Goal: Use online tool/utility: Utilize a website feature to perform a specific function

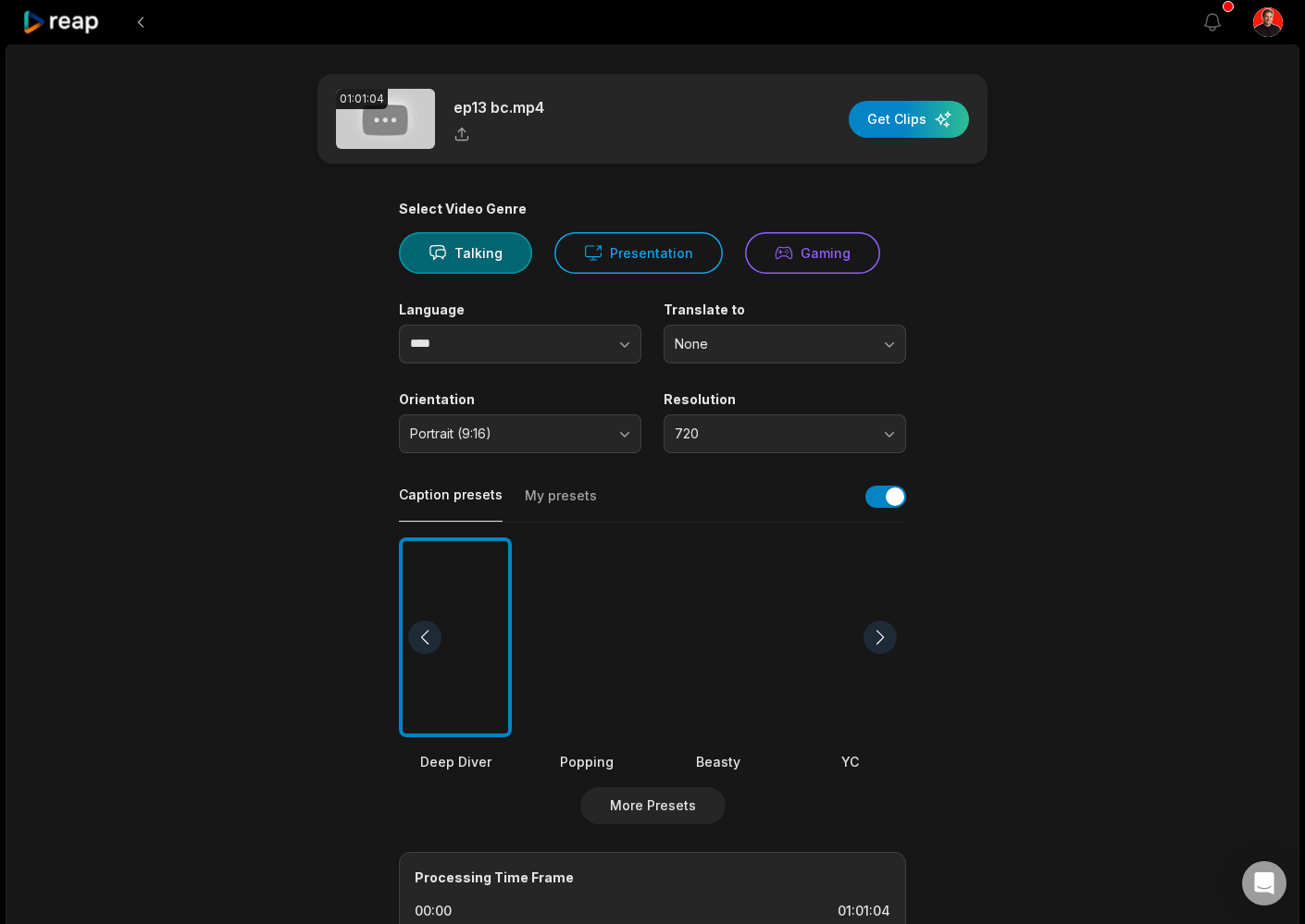
scroll to position [39, 0]
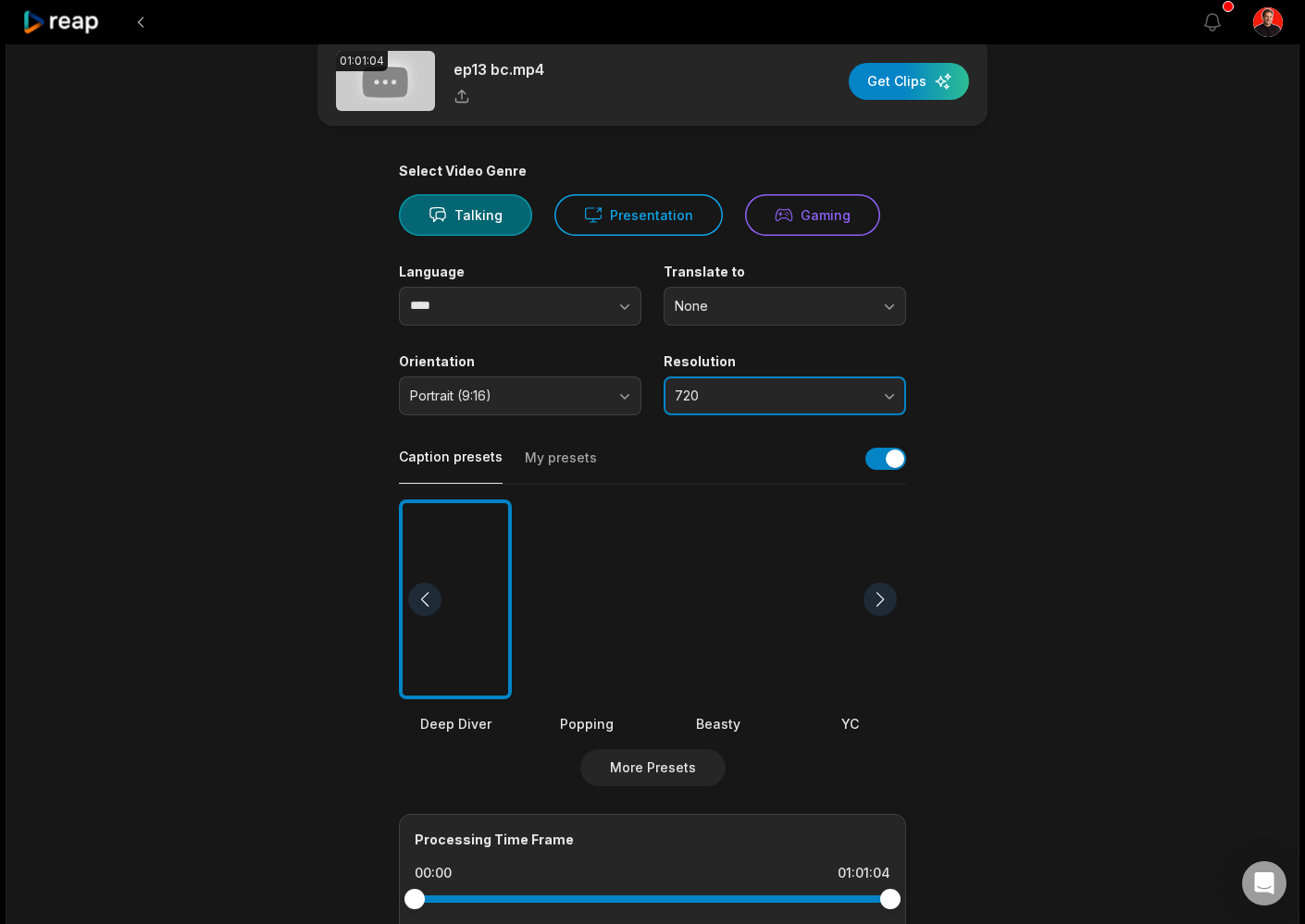
click at [849, 396] on span "720" at bounding box center [772, 396] width 195 height 17
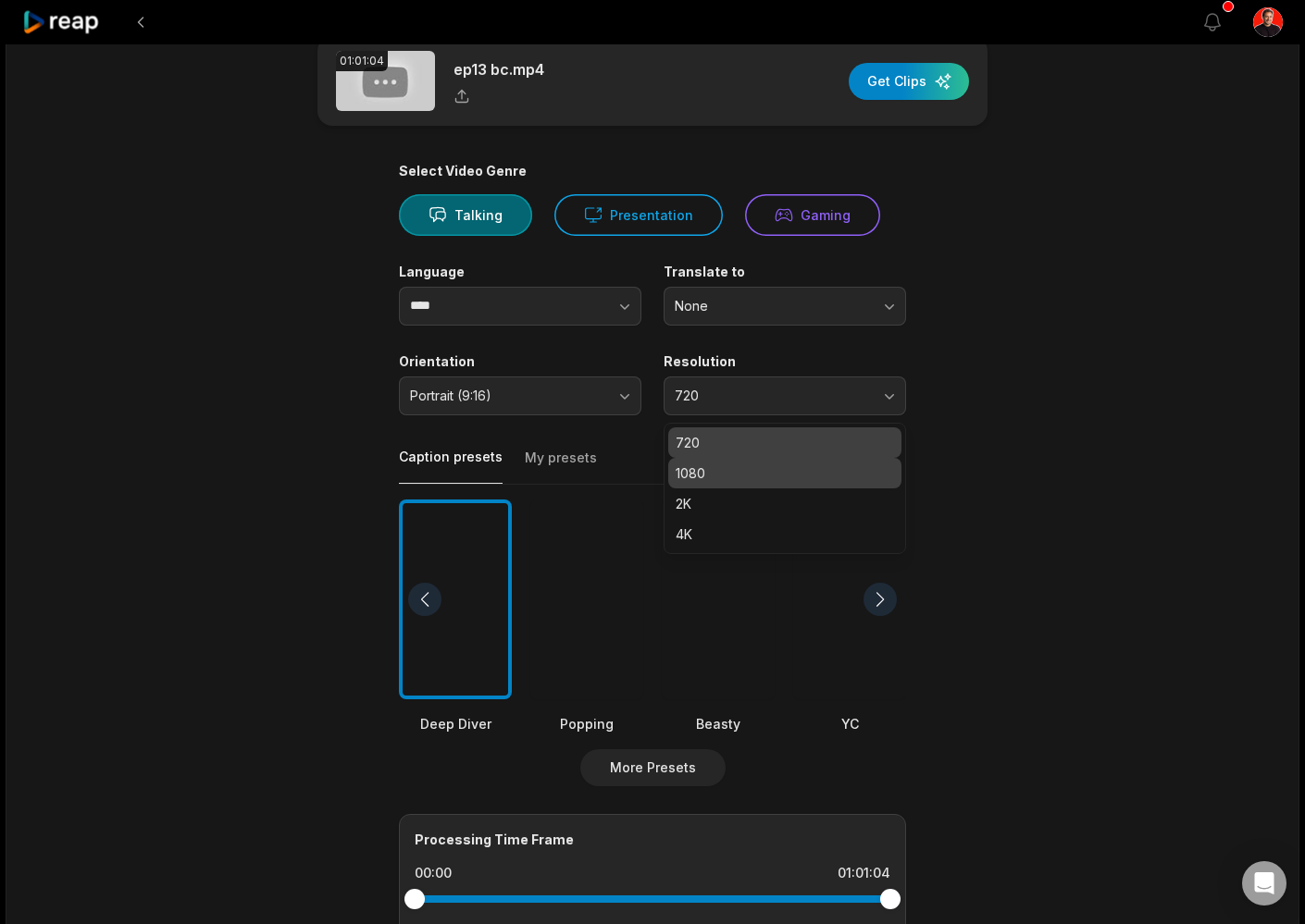
click at [807, 467] on p "1080" at bounding box center [785, 473] width 219 height 20
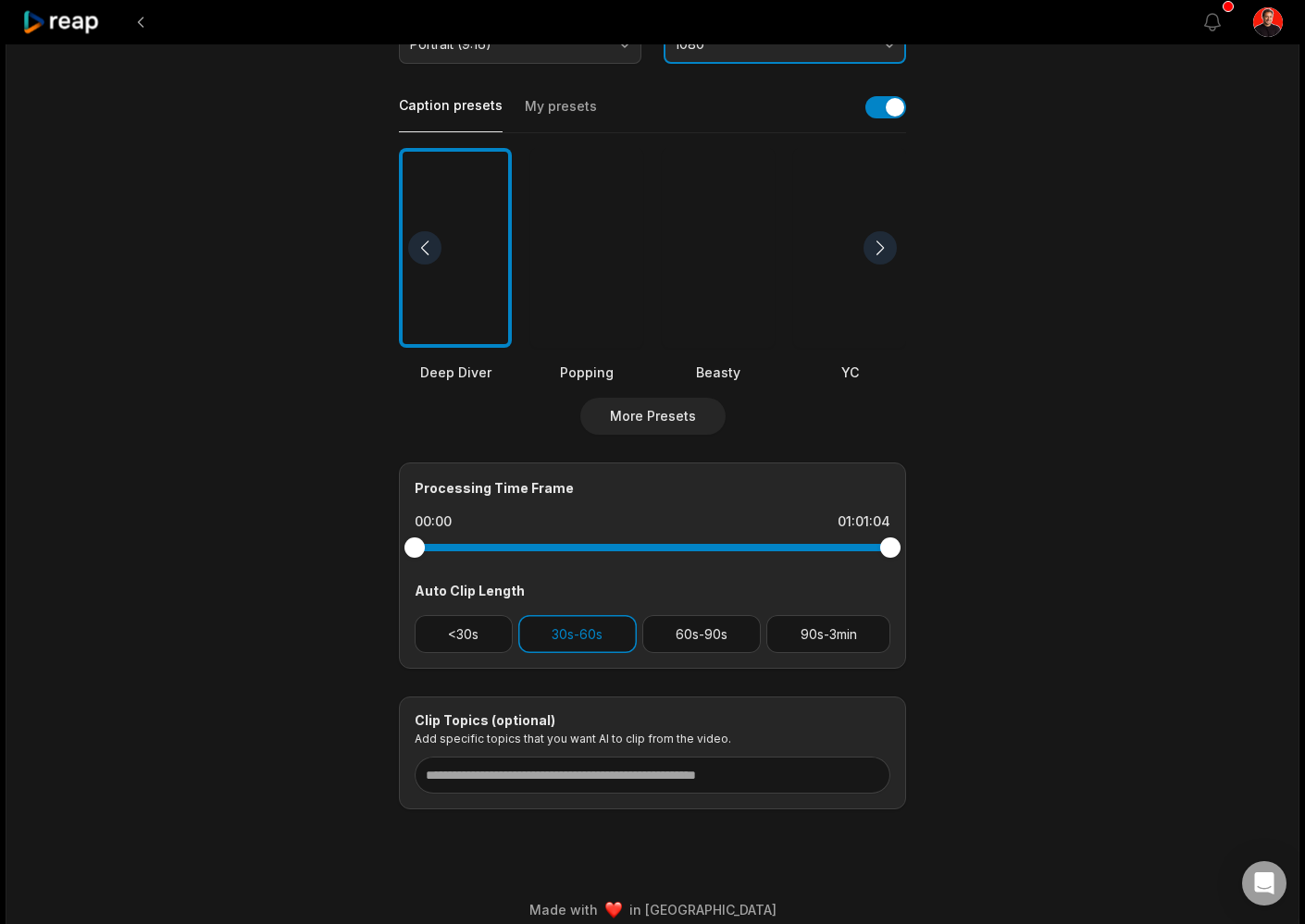
scroll to position [394, 0]
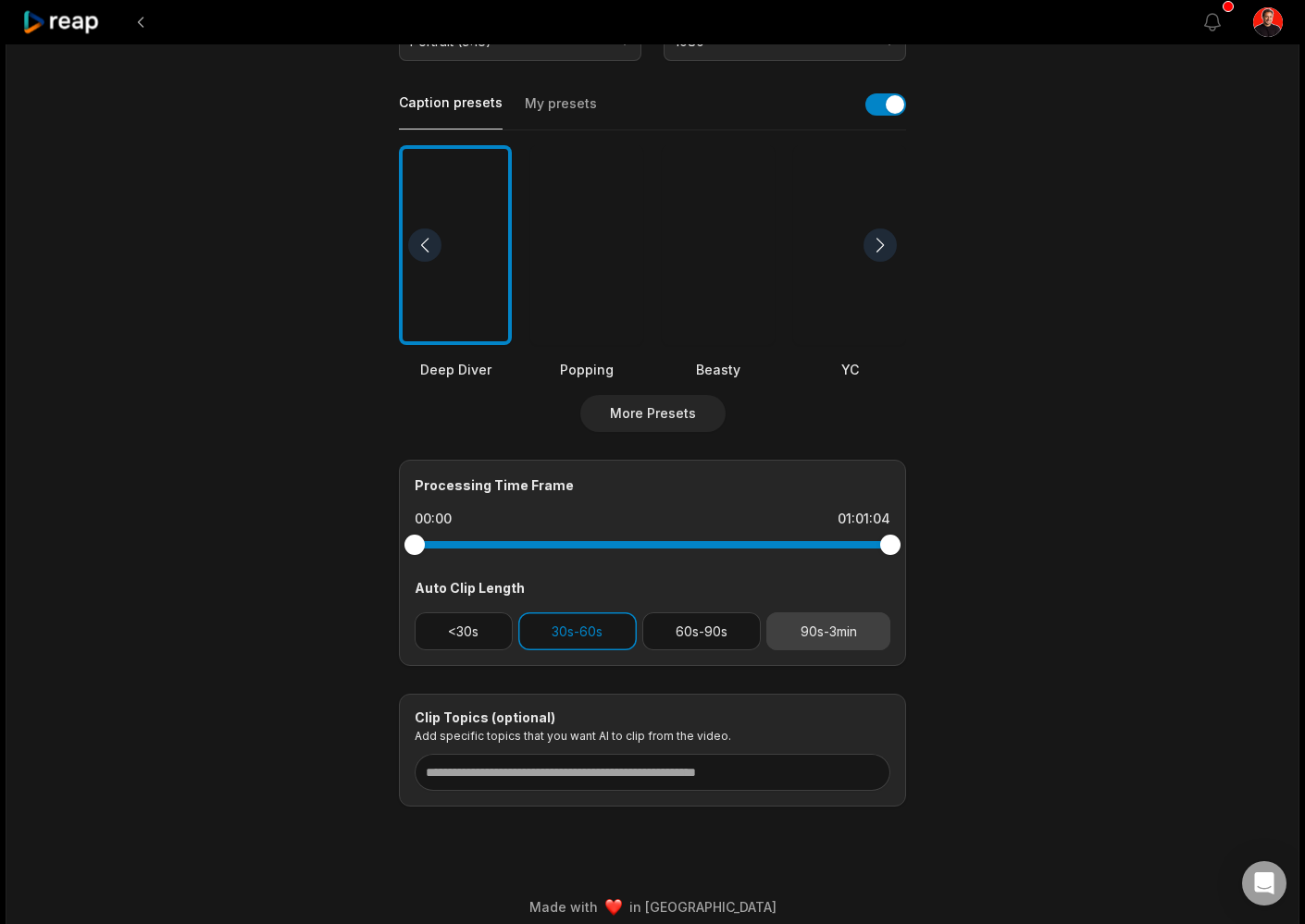
click at [838, 636] on button "90s-3min" at bounding box center [827, 631] width 124 height 38
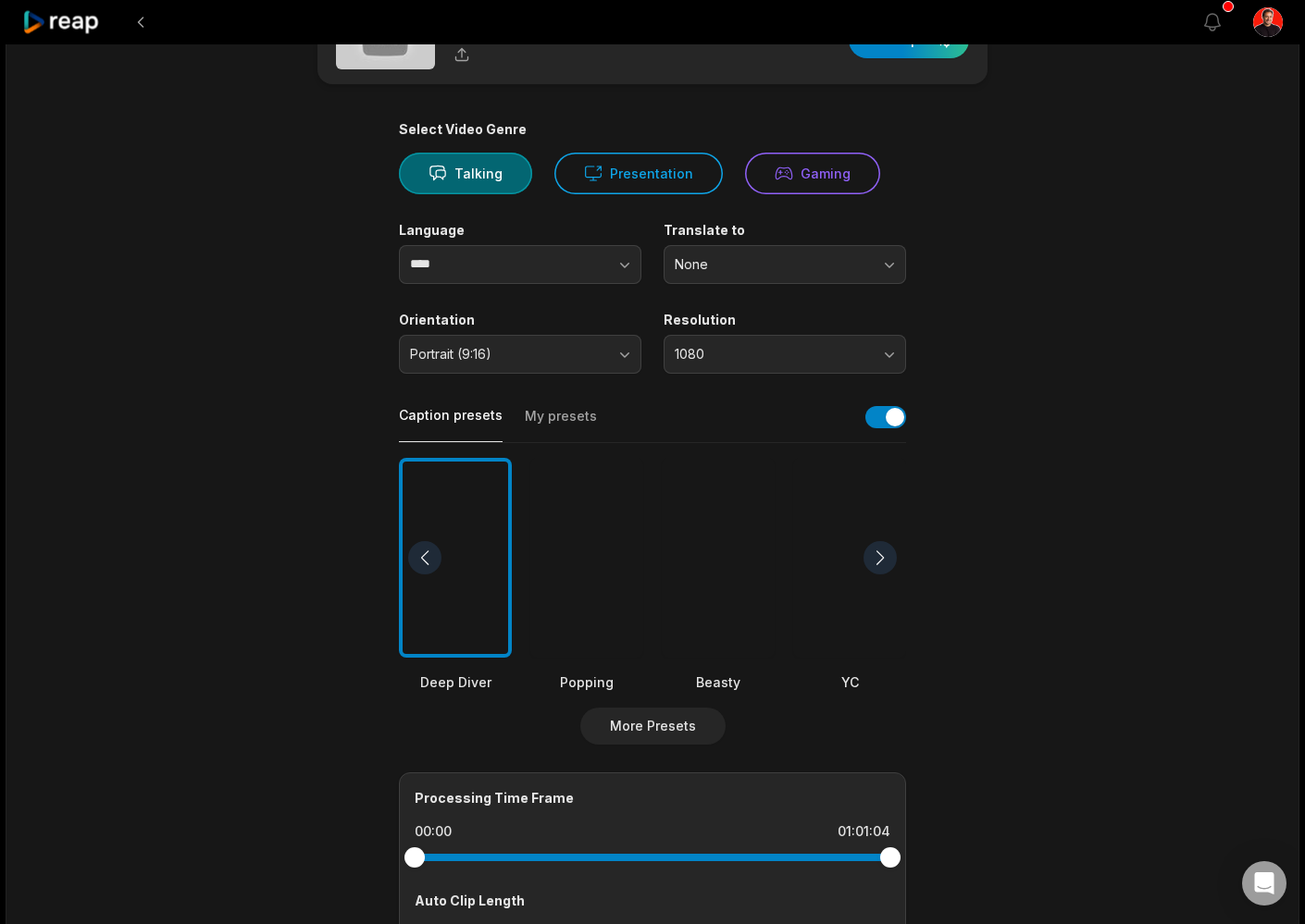
scroll to position [0, 0]
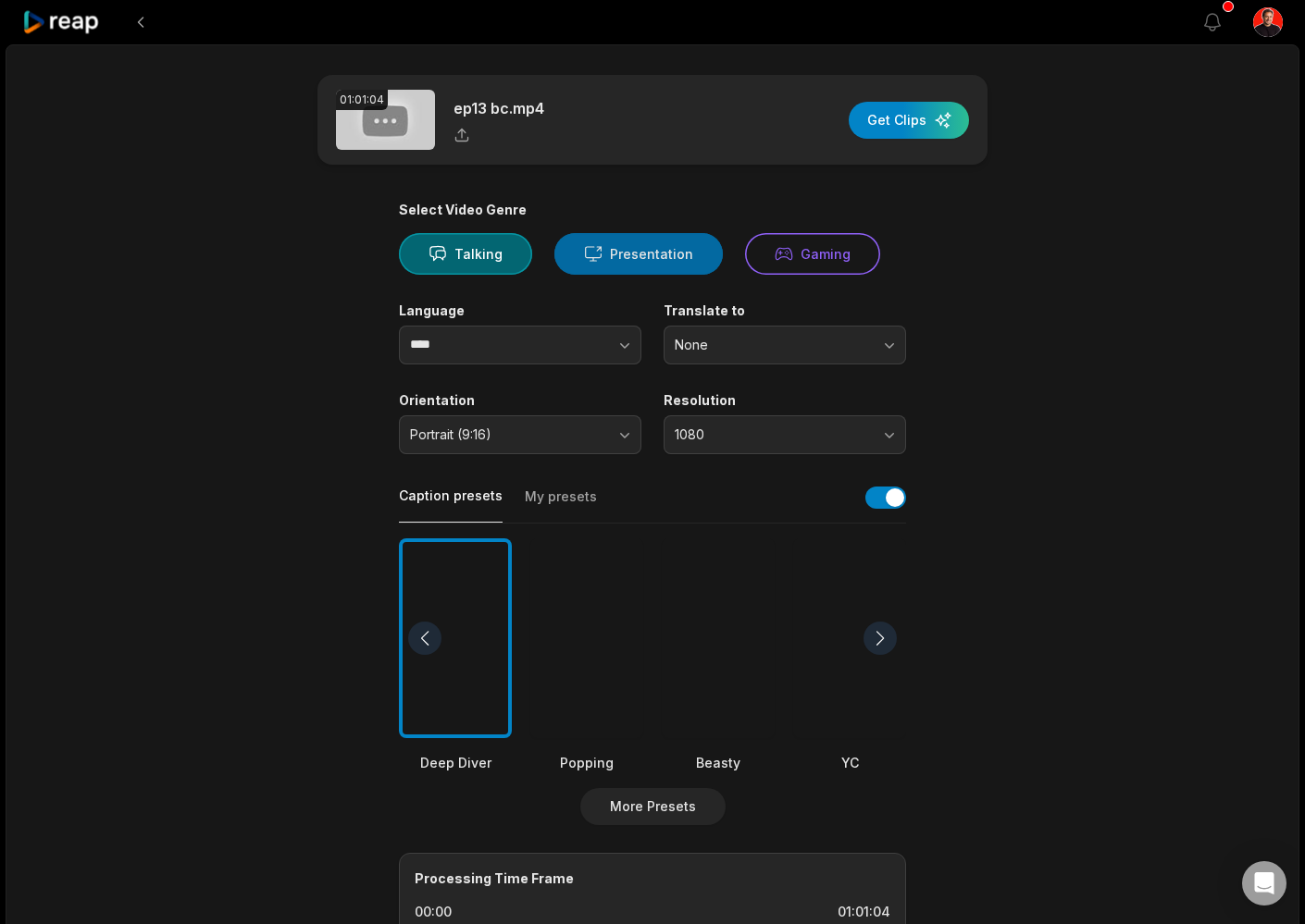
click at [602, 261] on button "Presentation" at bounding box center [639, 254] width 168 height 42
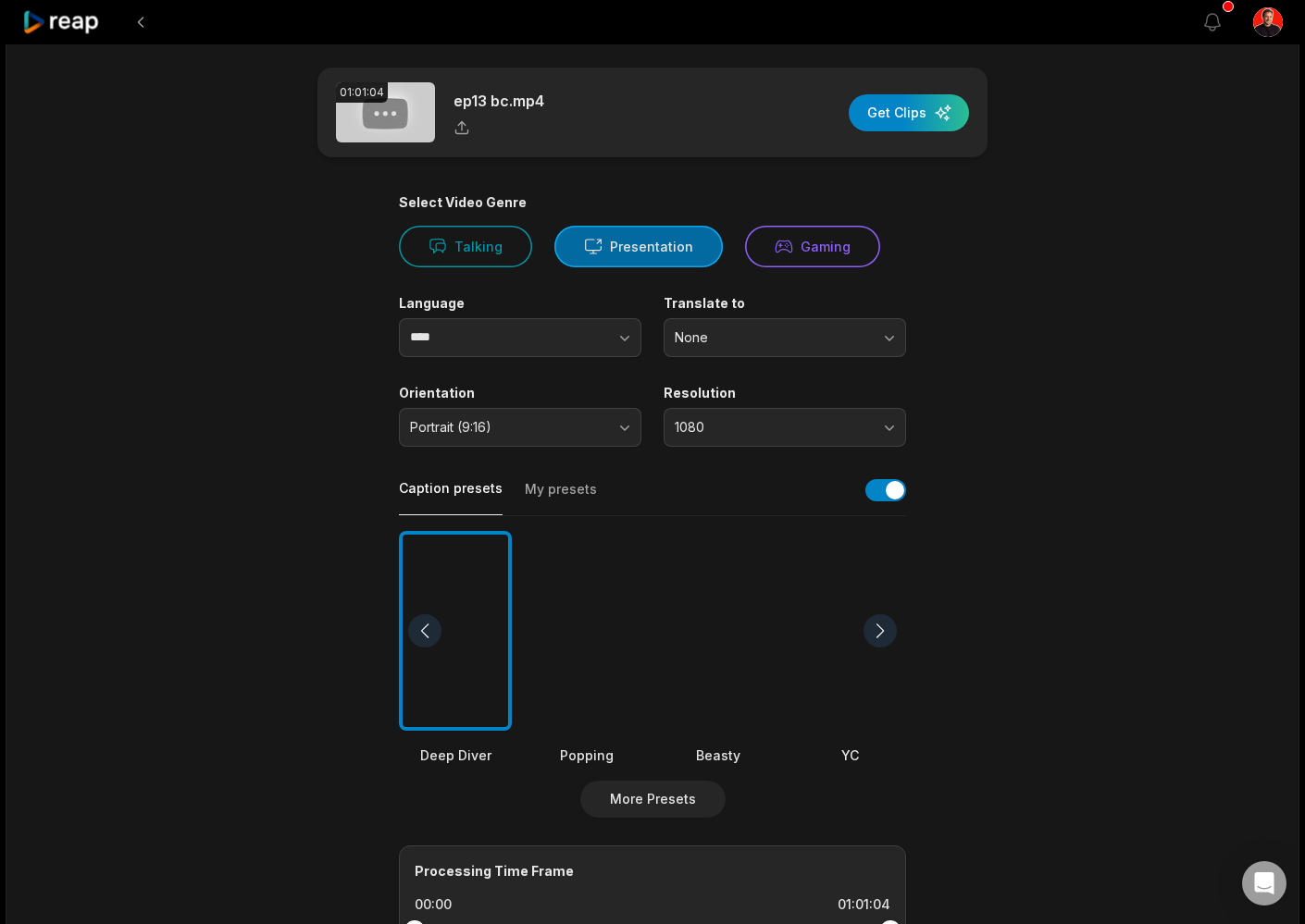
scroll to position [10, 0]
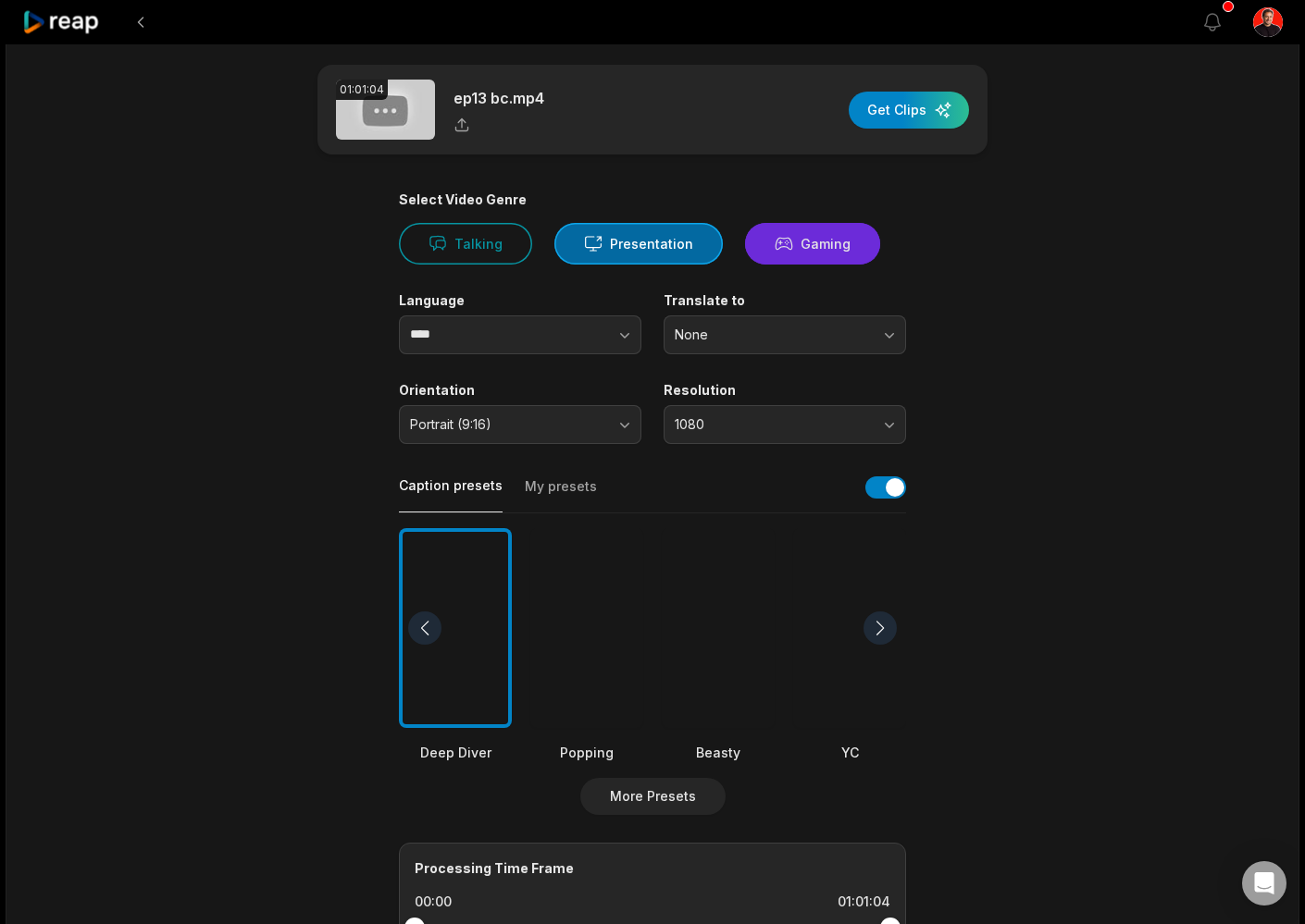
click at [803, 244] on button "Gaming" at bounding box center [812, 244] width 135 height 42
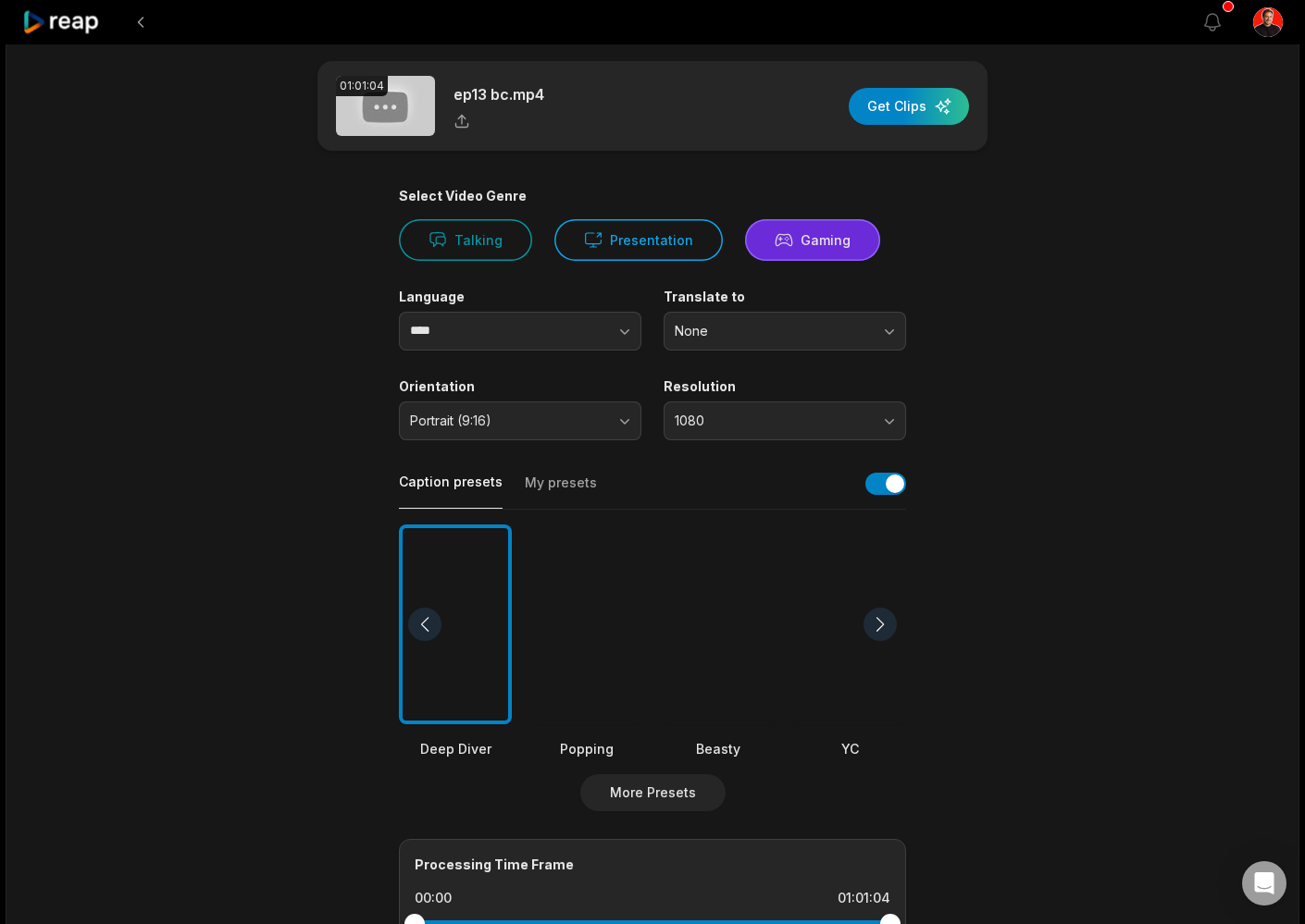
scroll to position [16, 0]
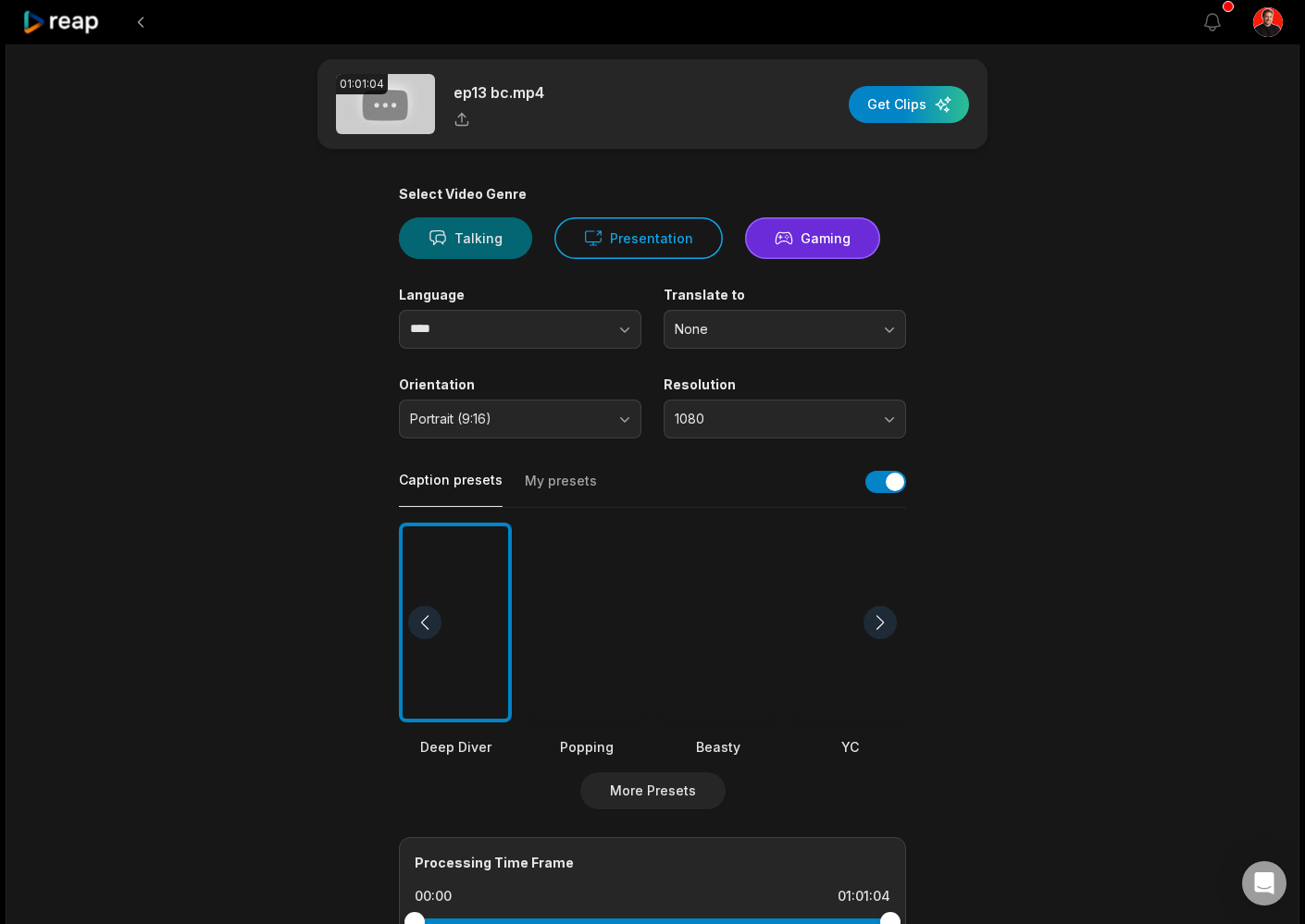
click at [435, 243] on icon at bounding box center [437, 238] width 15 height 14
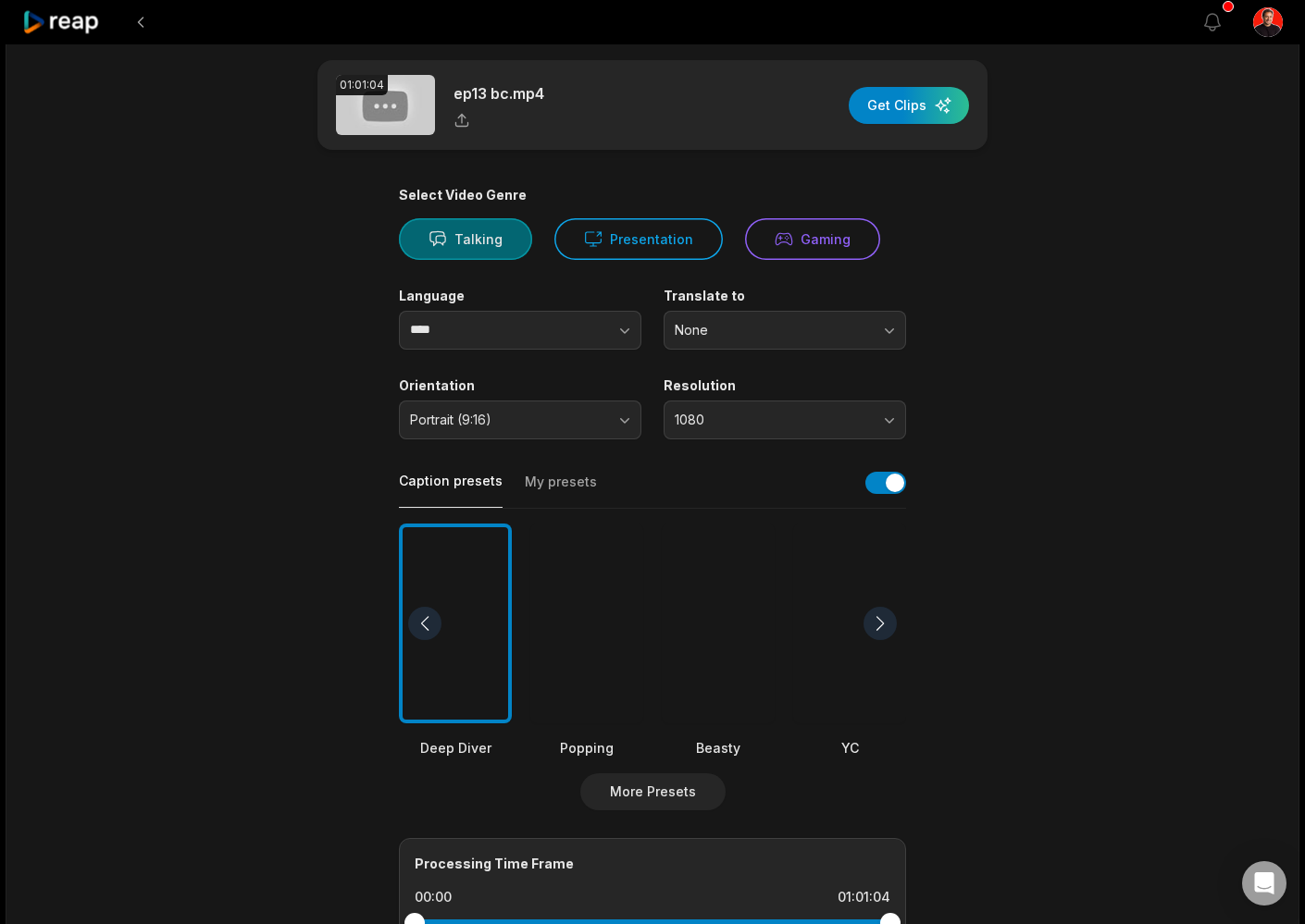
scroll to position [23, 0]
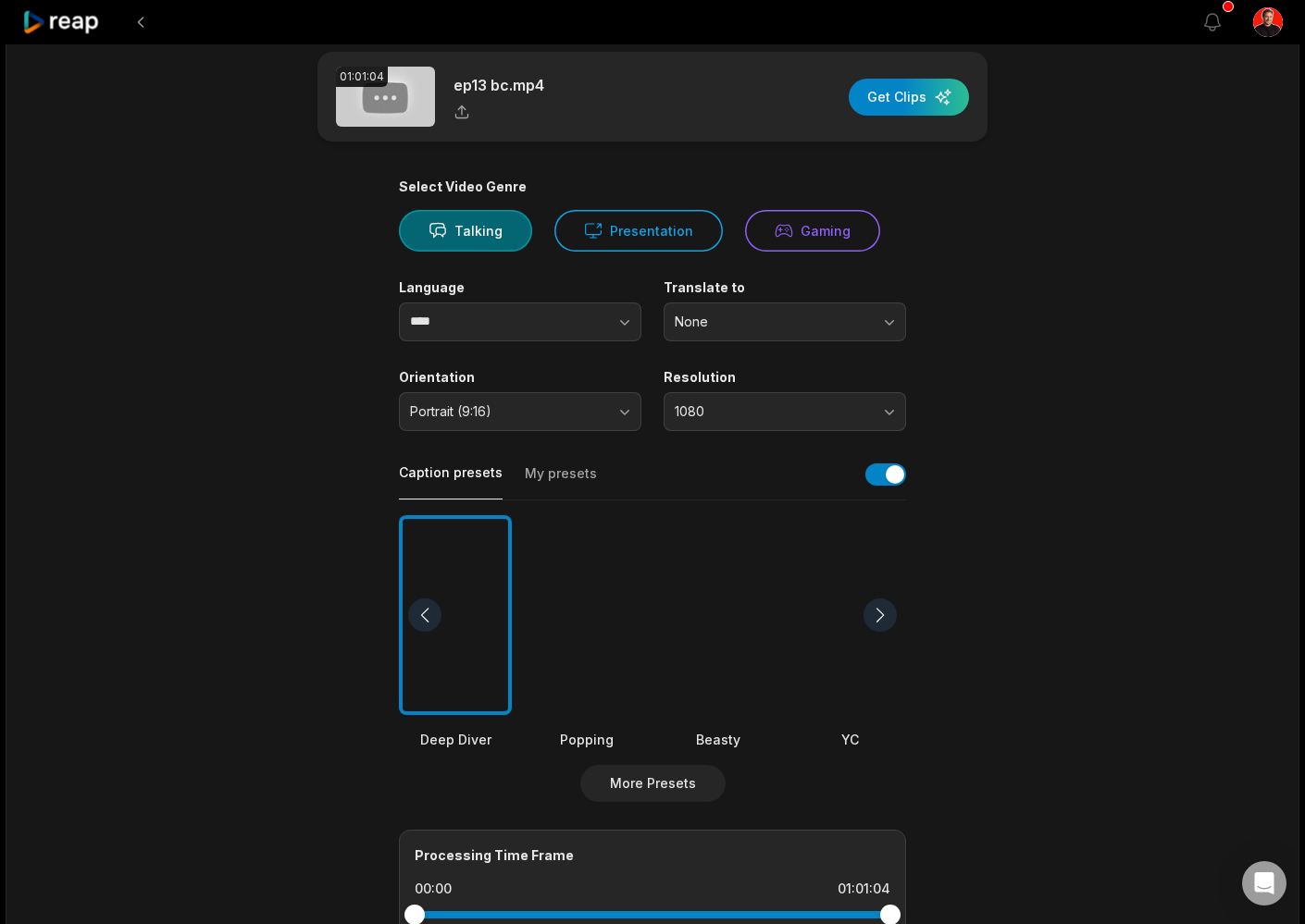
click at [876, 619] on div at bounding box center [881, 615] width 34 height 33
click at [582, 631] on div at bounding box center [586, 616] width 113 height 201
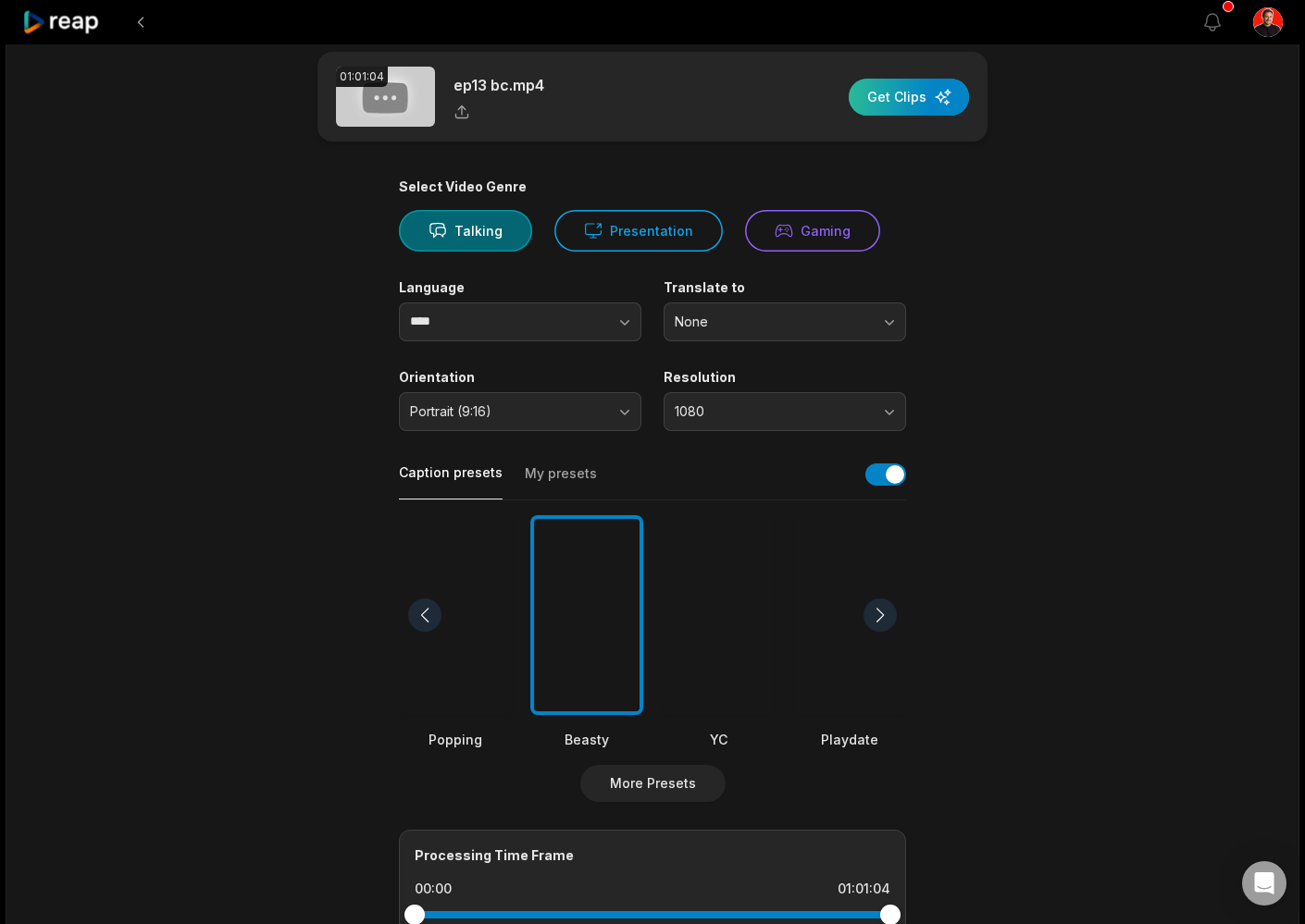
click at [927, 103] on div "button" at bounding box center [908, 98] width 120 height 37
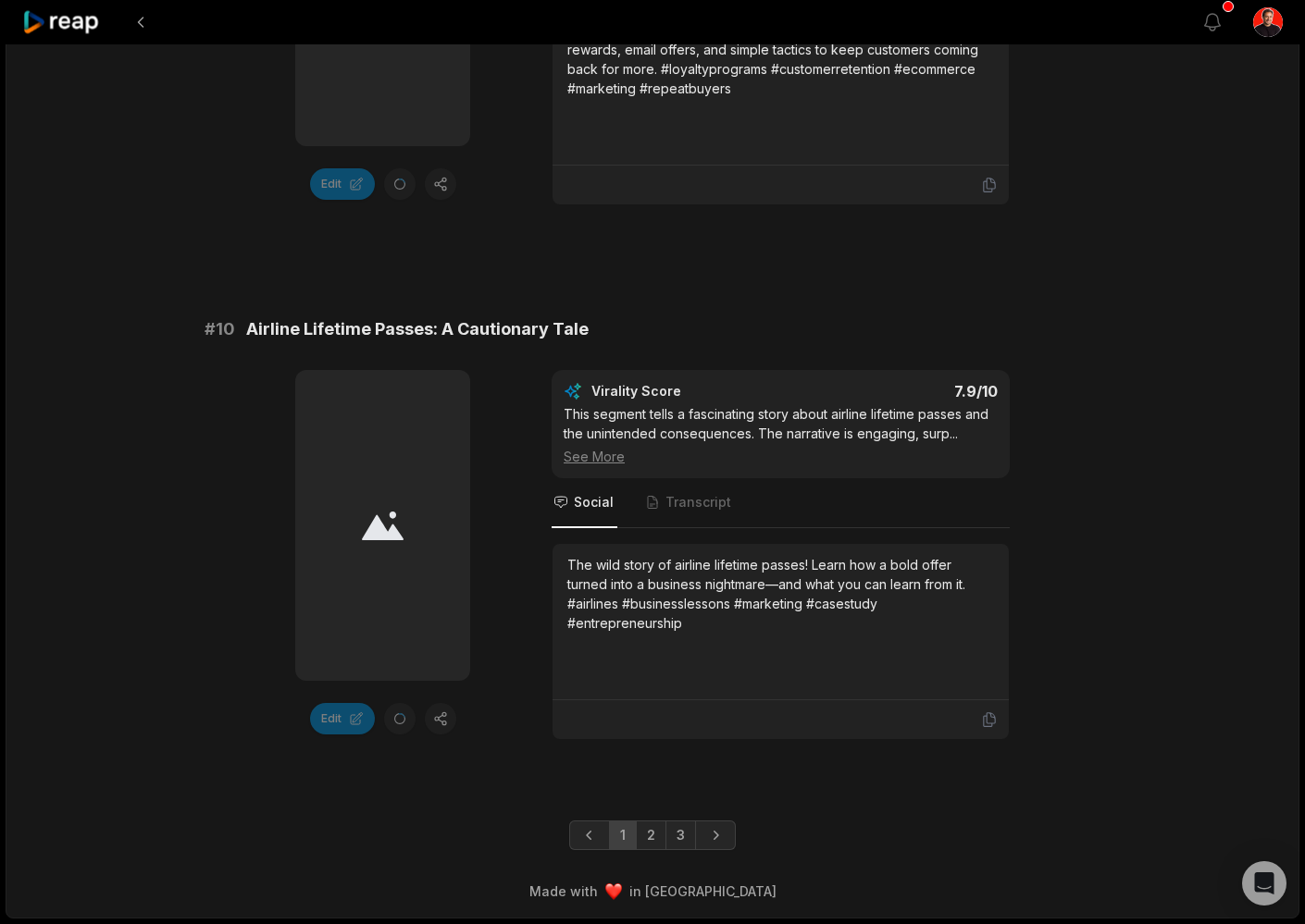
scroll to position [4918, 0]
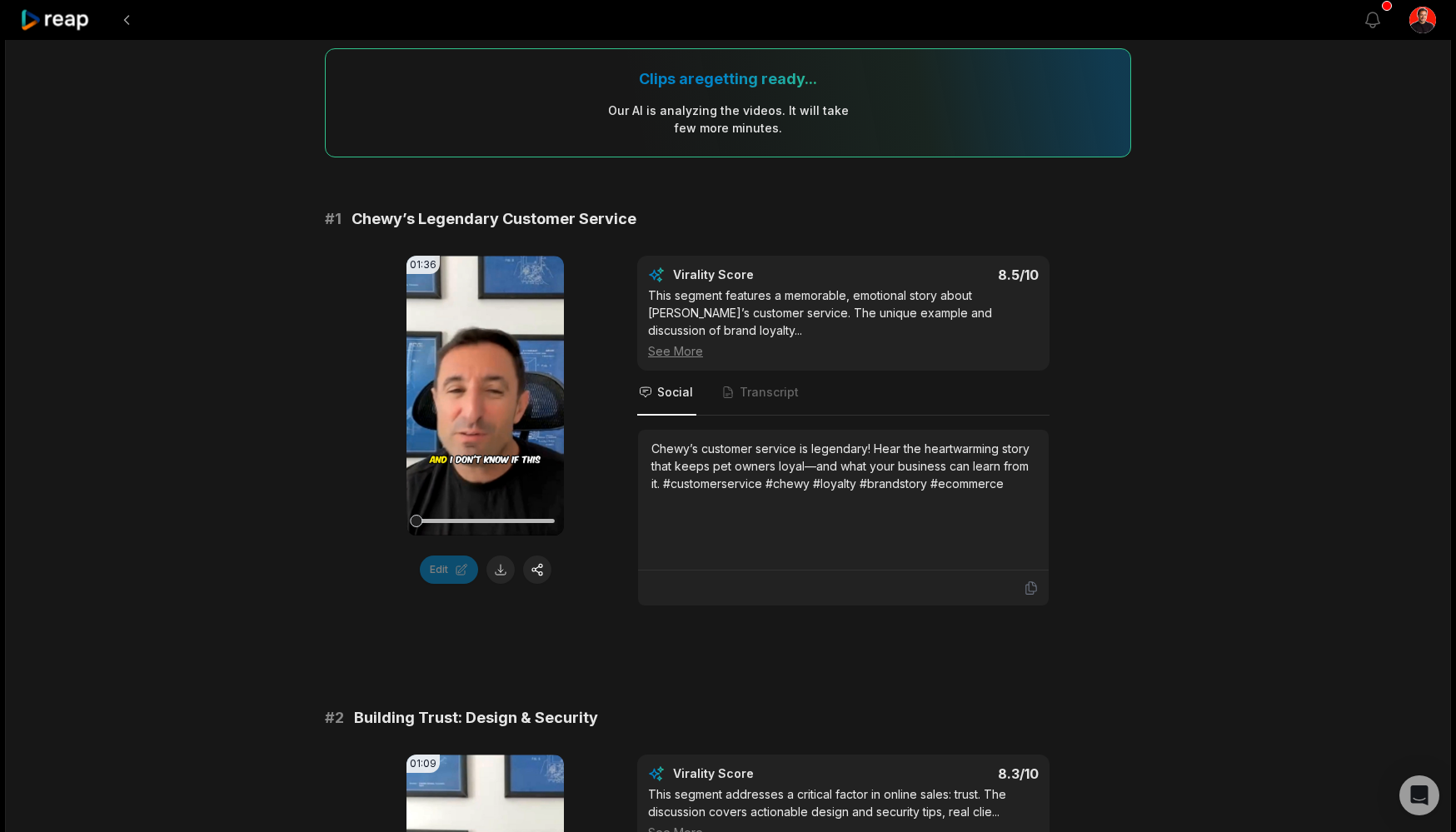
scroll to position [197, 0]
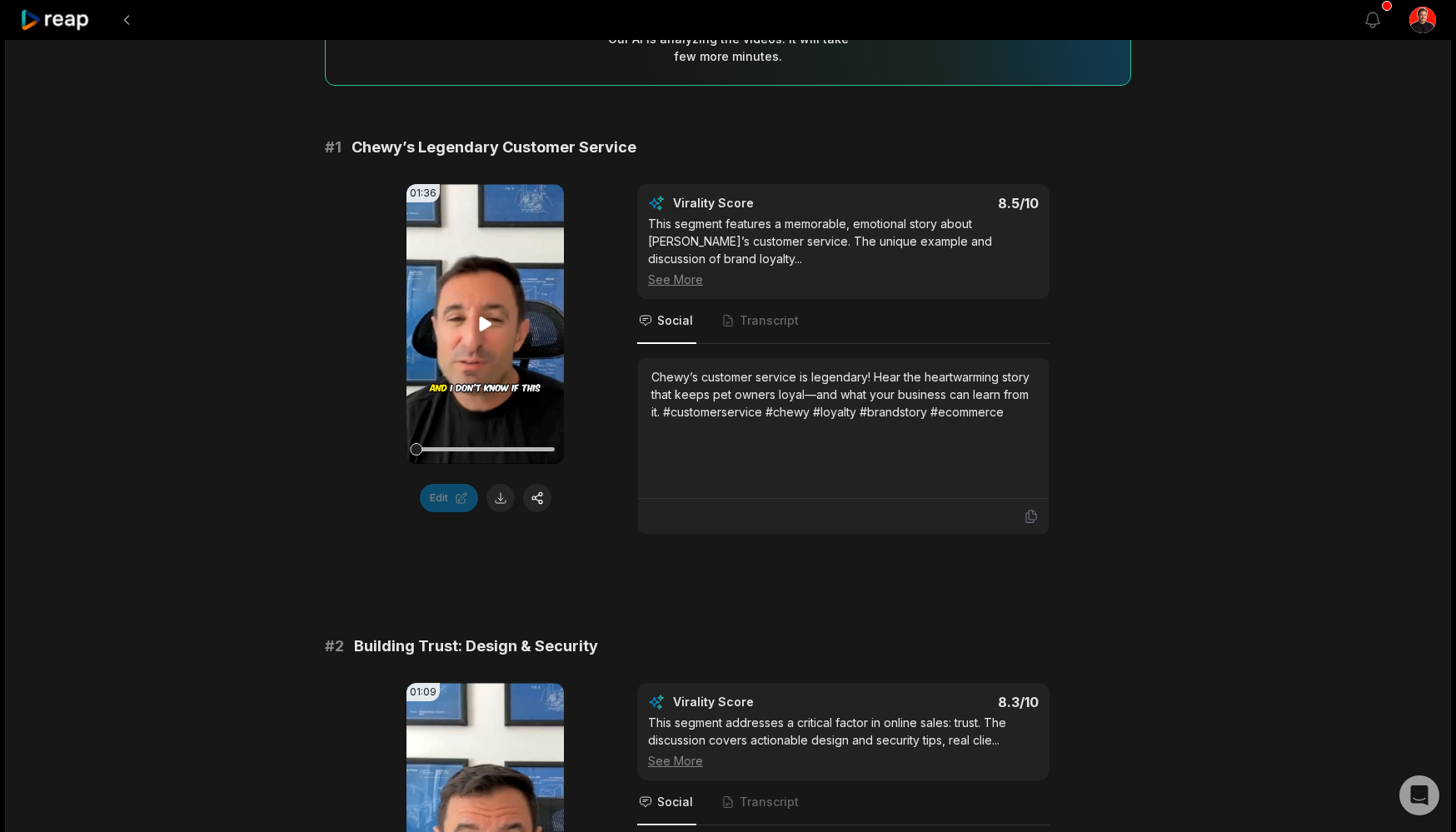
click at [477, 324] on icon at bounding box center [486, 324] width 20 height 20
